Goal: Go to known website: Access a specific website the user already knows

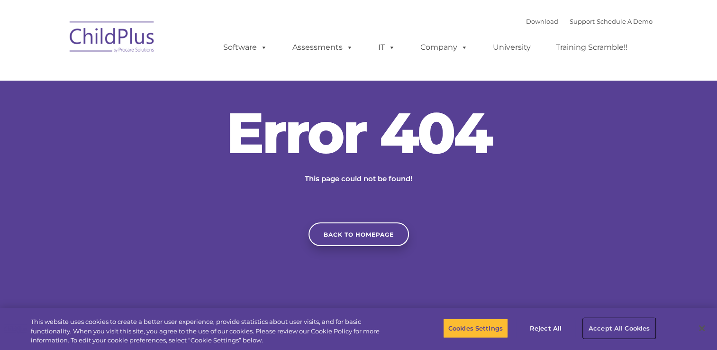
click at [626, 323] on button "Accept All Cookies" at bounding box center [620, 328] width 72 height 20
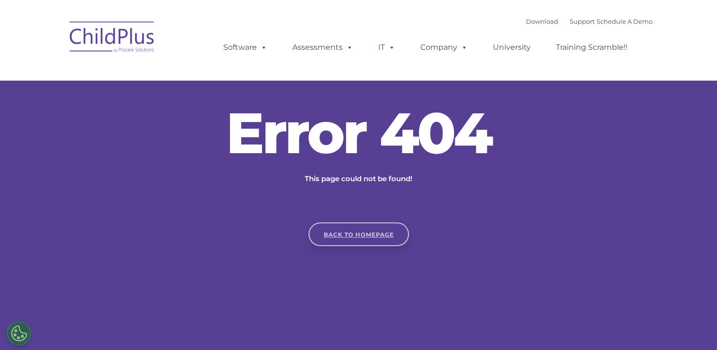
click at [374, 225] on link "Back to homepage" at bounding box center [359, 234] width 101 height 24
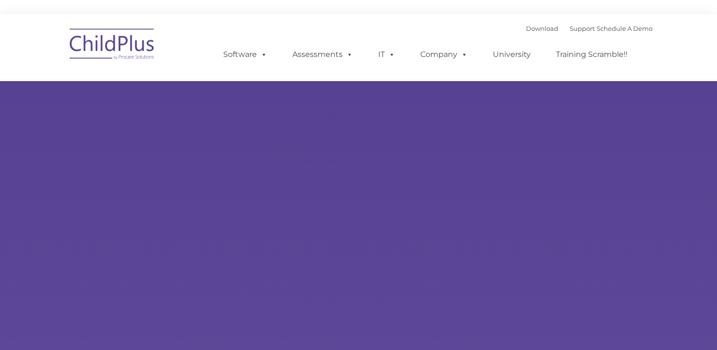
type input ""
select select "MEDIUM"
